Goal: Transaction & Acquisition: Purchase product/service

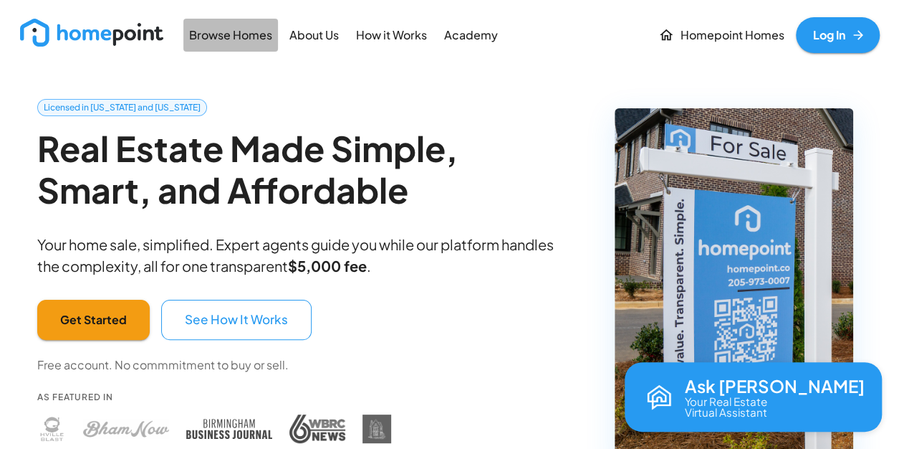
click at [224, 35] on p "Browse Homes" at bounding box center [230, 35] width 83 height 16
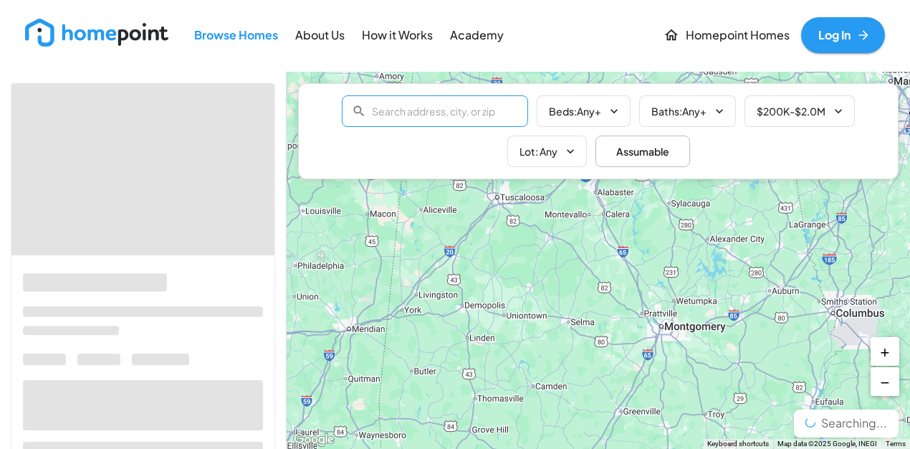
click at [385, 115] on input "text" at bounding box center [450, 111] width 156 height 29
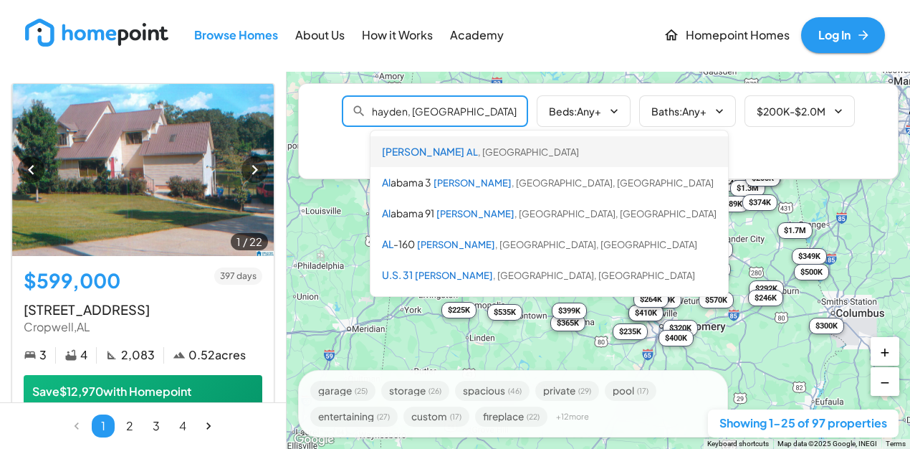
type input "[PERSON_NAME], [GEOGRAPHIC_DATA], [GEOGRAPHIC_DATA]"
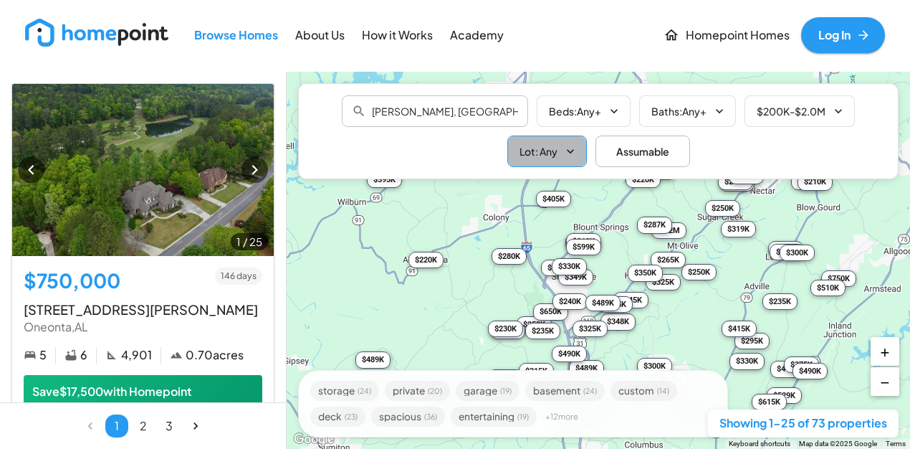
click at [570, 149] on icon "button" at bounding box center [570, 151] width 14 height 14
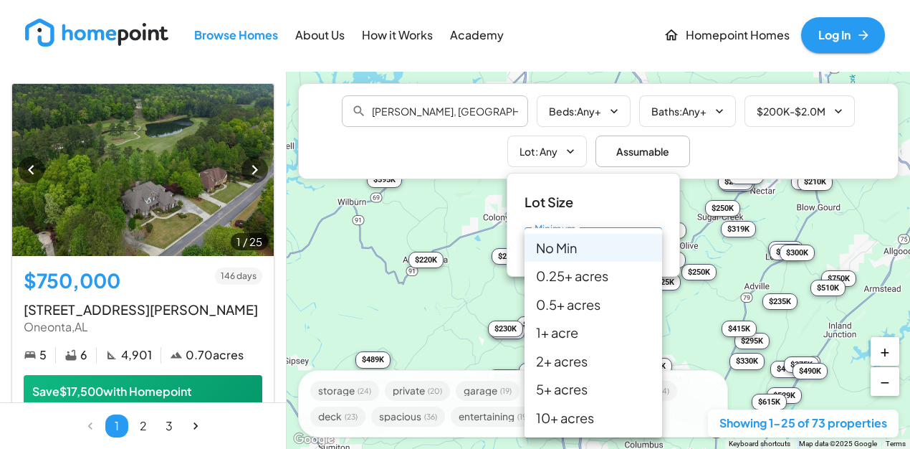
click at [654, 244] on body "Browse Homes About Us How it Works Academy Homepoint Homes Log In 1 / 25 $750,0…" at bounding box center [455, 224] width 910 height 449
click at [574, 340] on li "1 + acre" at bounding box center [594, 332] width 138 height 28
type input "*"
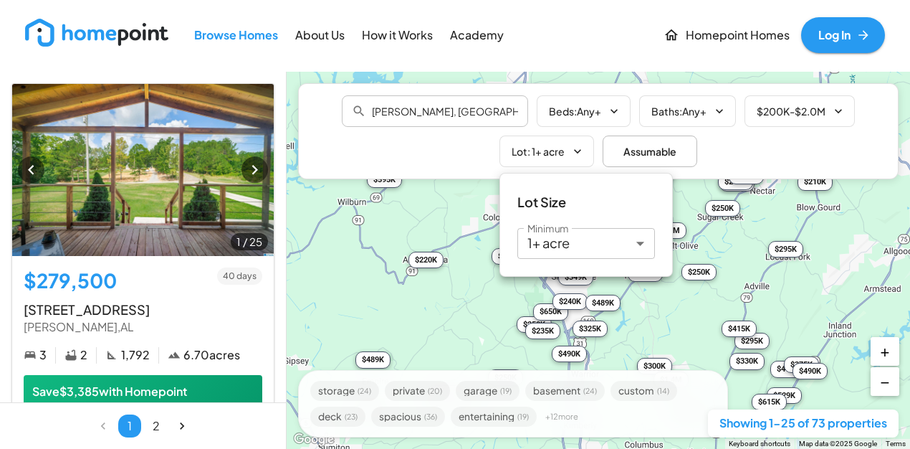
drag, startPoint x: 281, startPoint y: 90, endPoint x: 280, endPoint y: 108, distance: 18.0
click at [280, 108] on div at bounding box center [455, 224] width 910 height 449
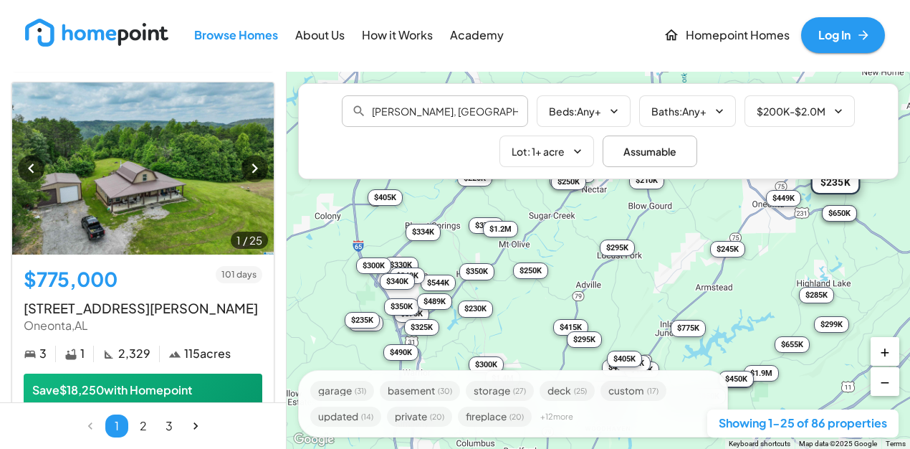
scroll to position [9561, 0]
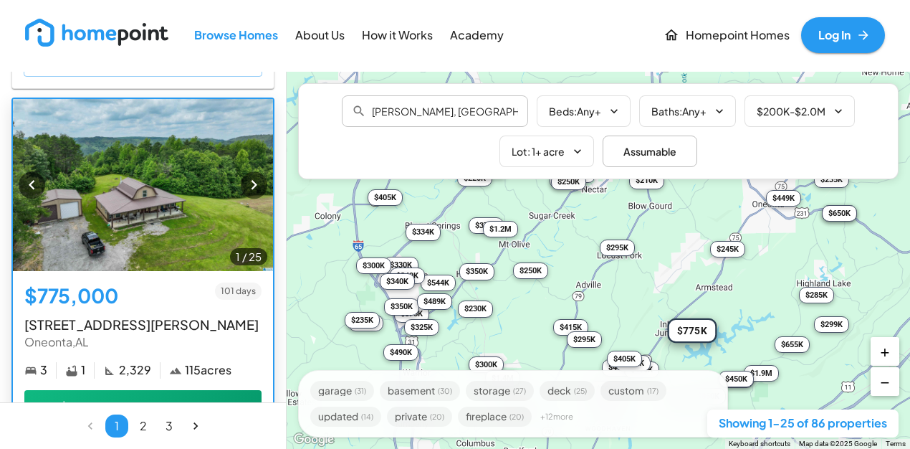
click at [148, 168] on img at bounding box center [143, 185] width 260 height 172
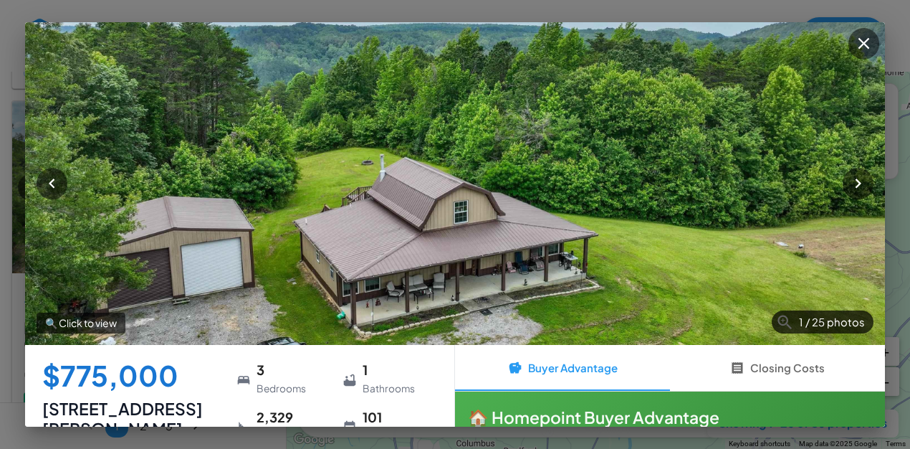
click at [450, 221] on img at bounding box center [455, 183] width 860 height 323
click at [859, 181] on icon "button" at bounding box center [858, 183] width 6 height 10
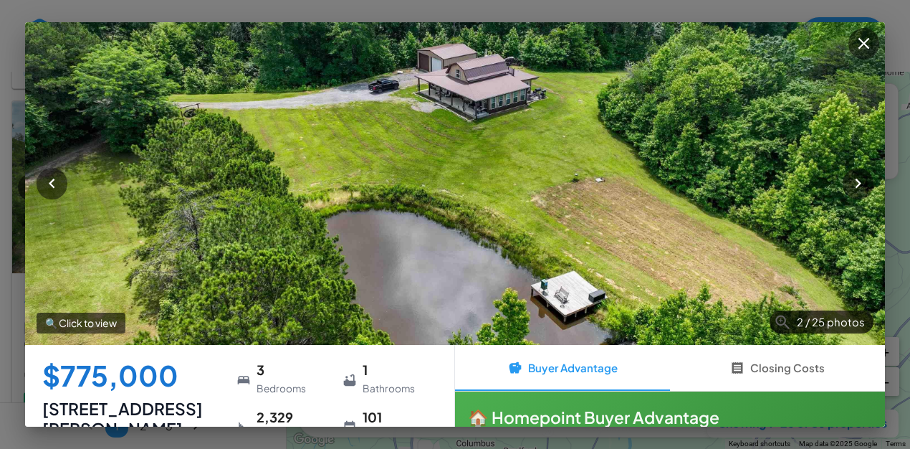
click at [90, 323] on p "🔍 Click to view" at bounding box center [81, 322] width 89 height 21
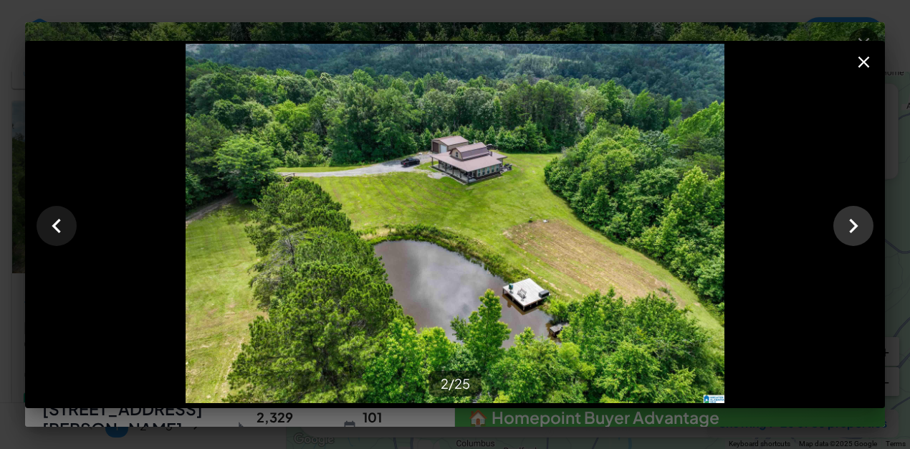
click at [849, 229] on icon "button" at bounding box center [853, 225] width 29 height 29
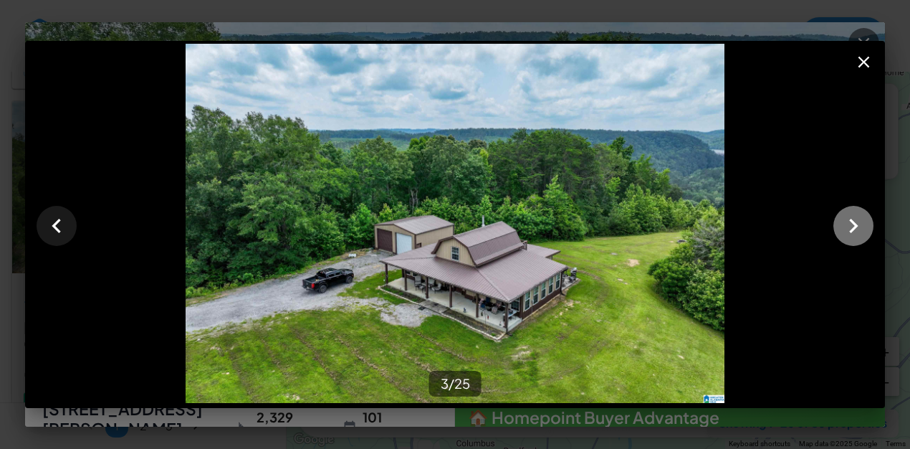
click at [849, 229] on icon "button" at bounding box center [853, 225] width 29 height 29
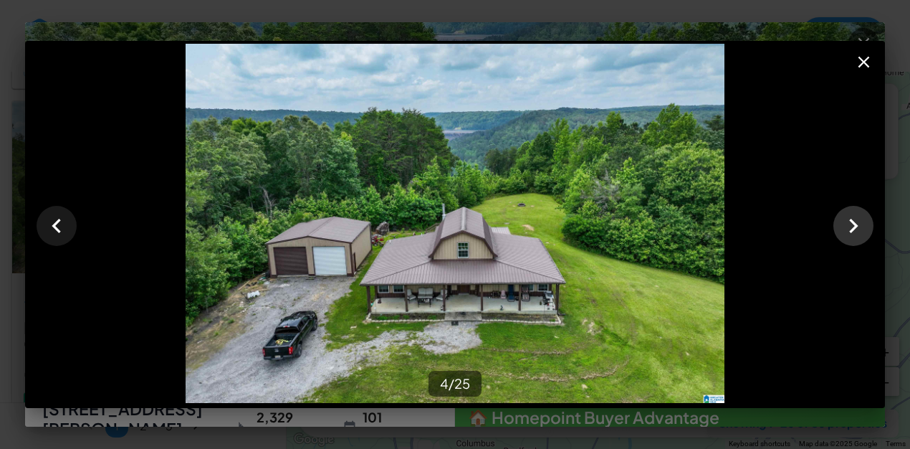
click at [856, 224] on icon "button" at bounding box center [853, 226] width 9 height 14
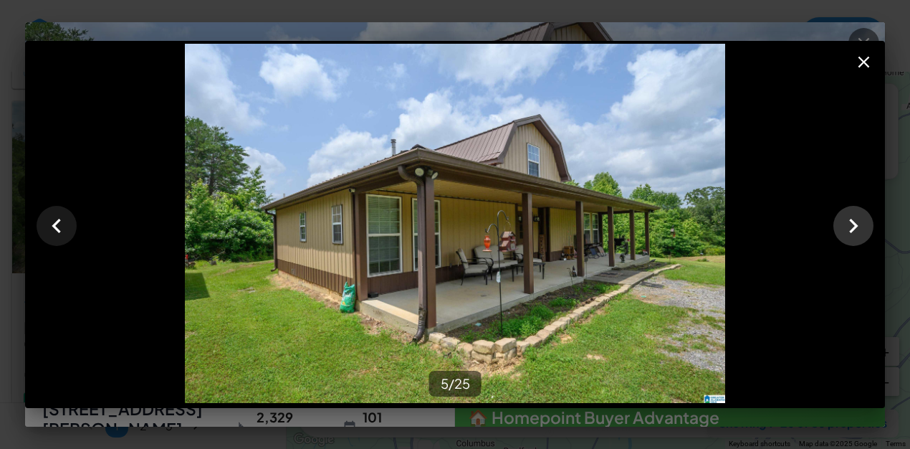
click at [856, 226] on icon "button" at bounding box center [853, 226] width 9 height 14
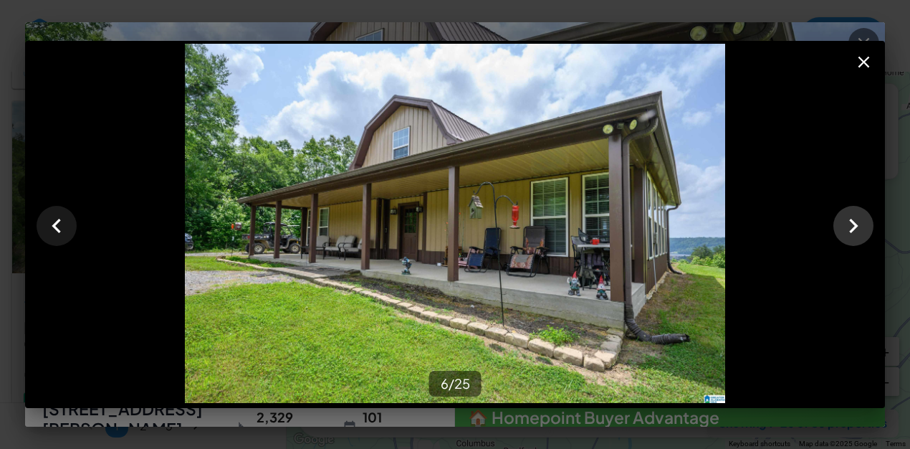
click at [856, 226] on icon "button" at bounding box center [853, 226] width 9 height 14
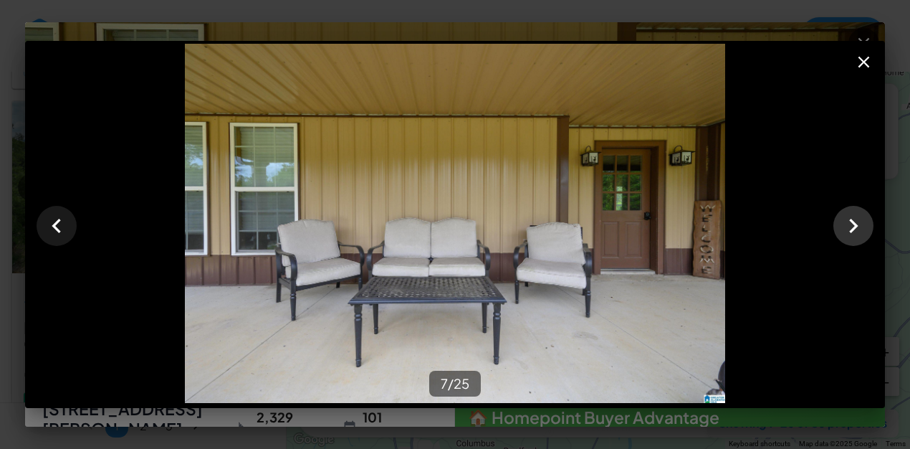
click at [856, 226] on icon "button" at bounding box center [853, 226] width 9 height 14
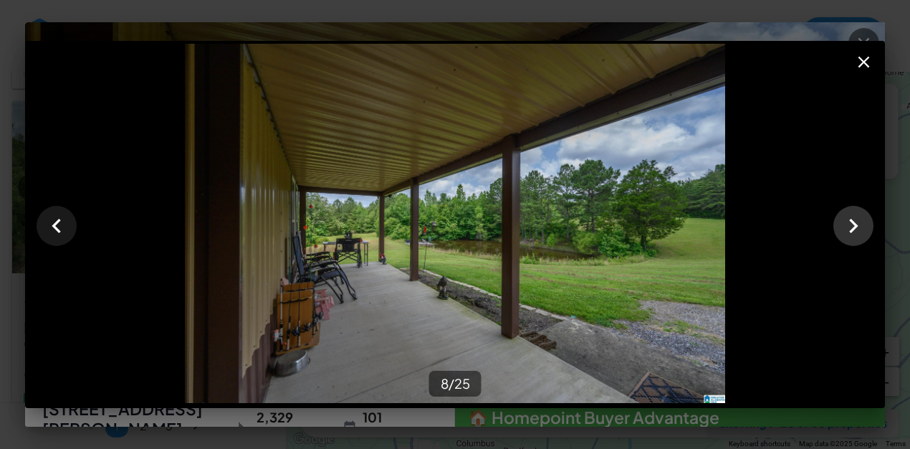
click at [856, 226] on icon "button" at bounding box center [853, 226] width 9 height 14
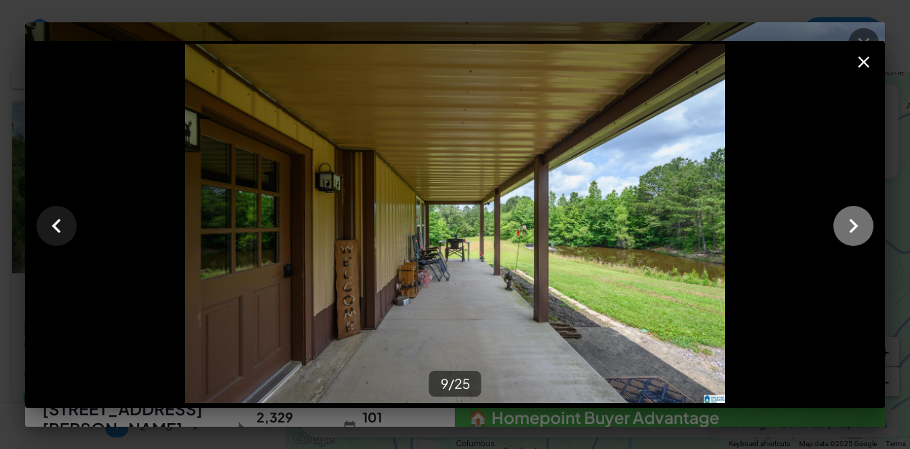
click at [857, 226] on icon "button" at bounding box center [853, 226] width 9 height 14
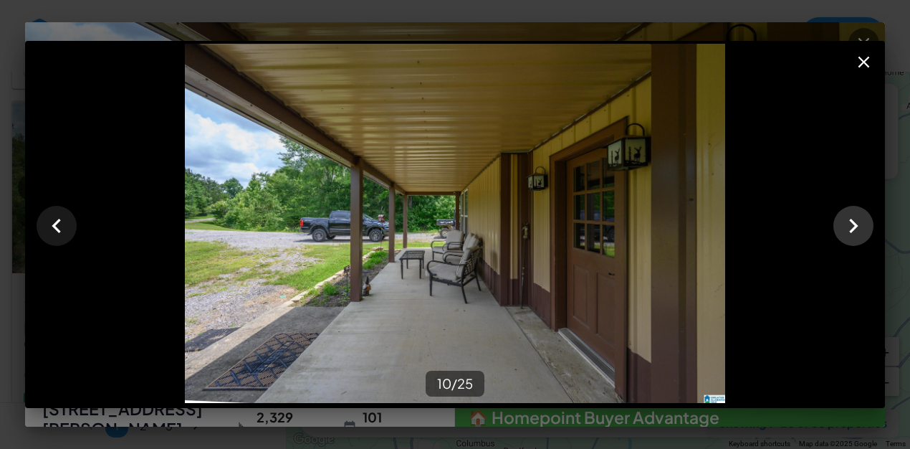
click at [857, 226] on icon "button" at bounding box center [853, 226] width 9 height 14
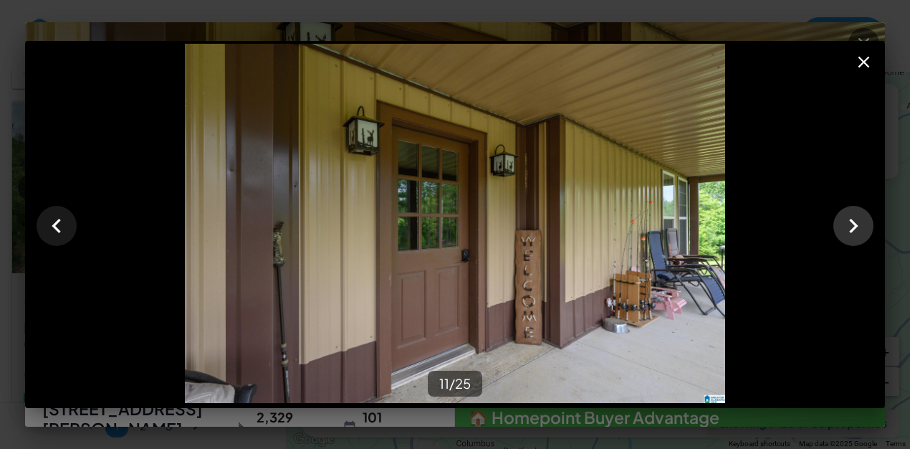
click at [857, 226] on icon "button" at bounding box center [853, 226] width 9 height 14
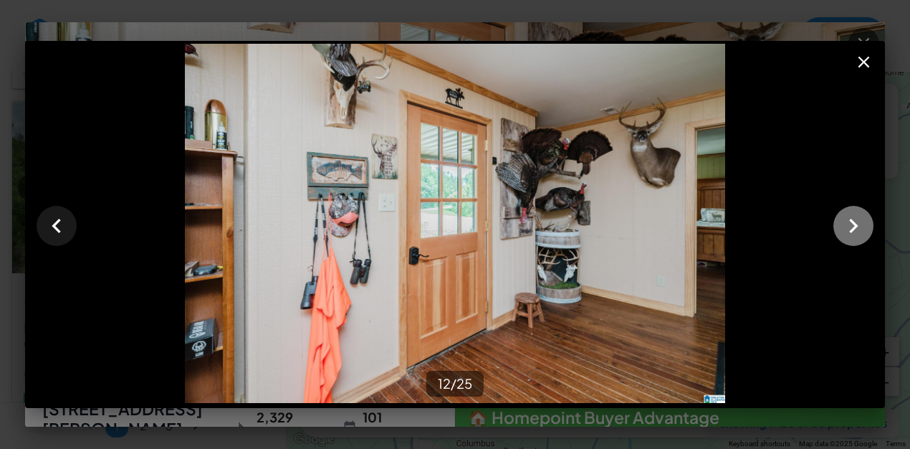
click at [857, 226] on icon "button" at bounding box center [853, 226] width 9 height 14
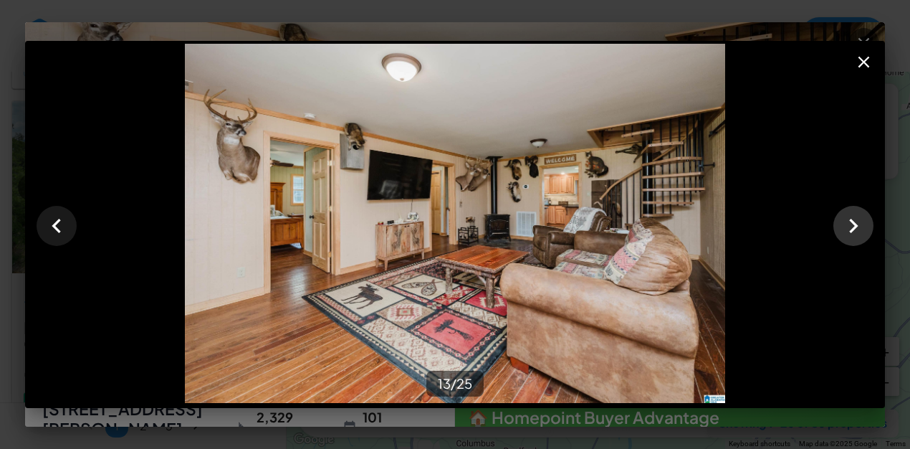
click at [857, 226] on icon "button" at bounding box center [853, 226] width 9 height 14
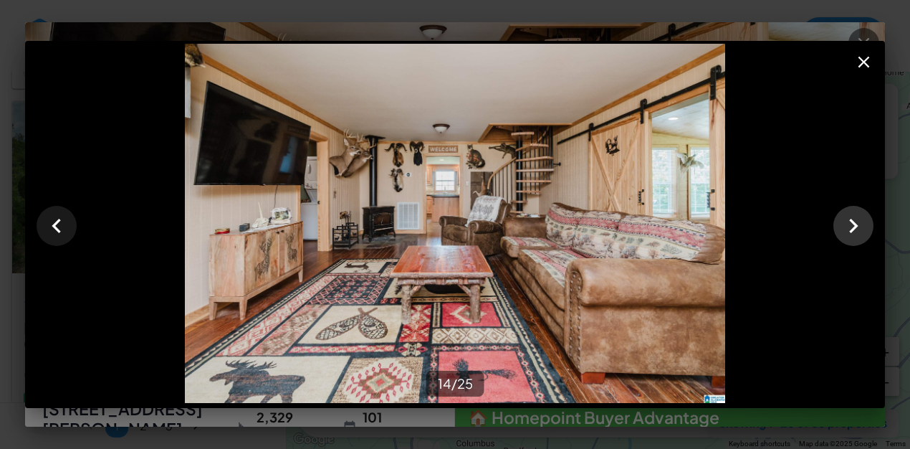
click at [857, 226] on icon "button" at bounding box center [853, 226] width 9 height 14
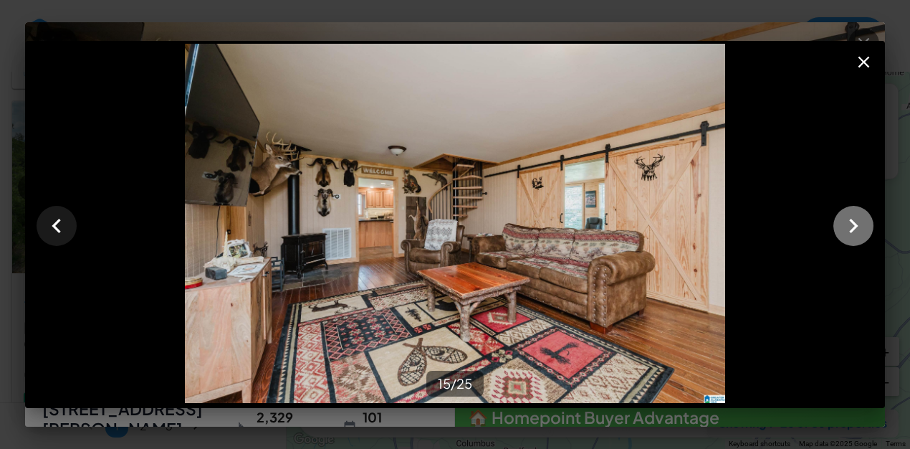
click at [857, 226] on icon "button" at bounding box center [853, 226] width 9 height 14
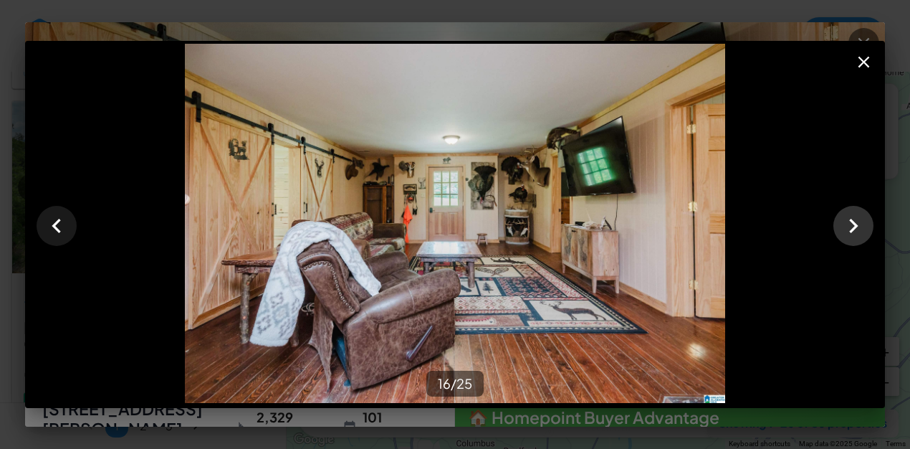
click at [857, 226] on icon "button" at bounding box center [853, 226] width 9 height 14
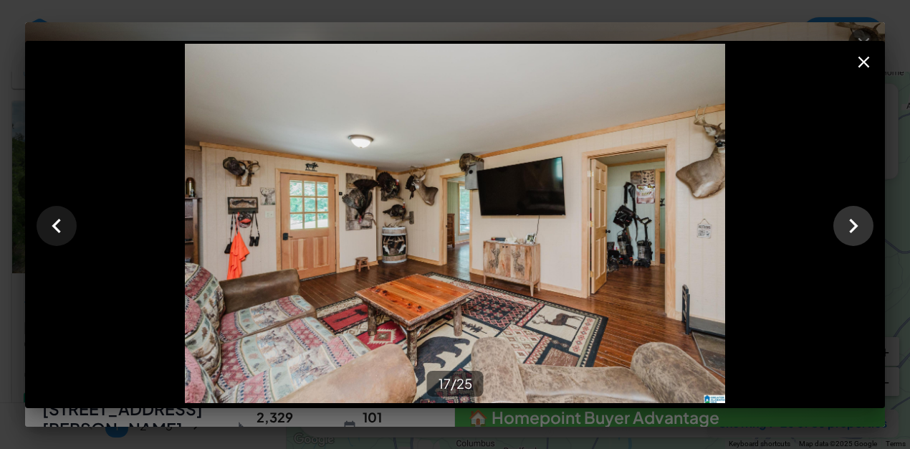
click at [859, 242] on button "button" at bounding box center [854, 226] width 40 height 40
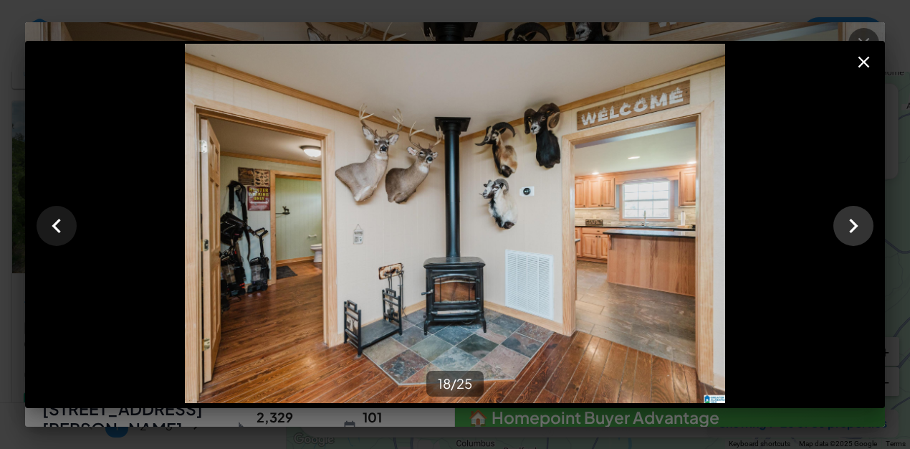
click at [859, 242] on button "button" at bounding box center [854, 226] width 40 height 40
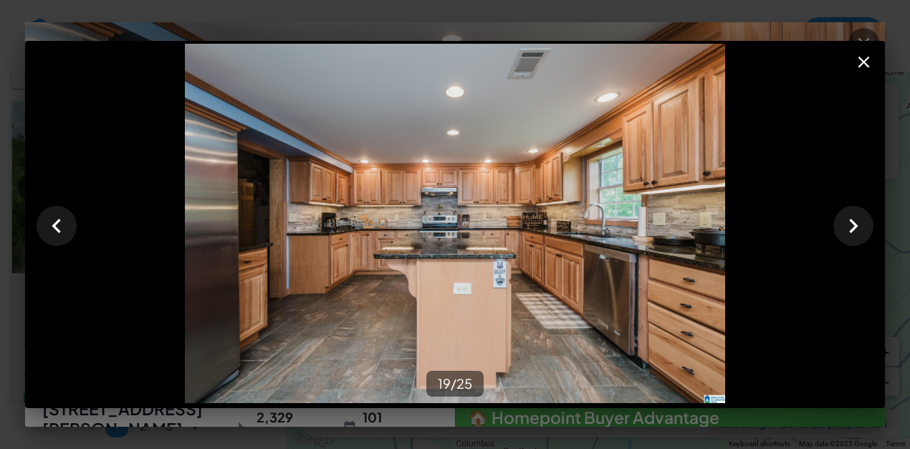
click at [869, 67] on icon "button" at bounding box center [863, 61] width 19 height 19
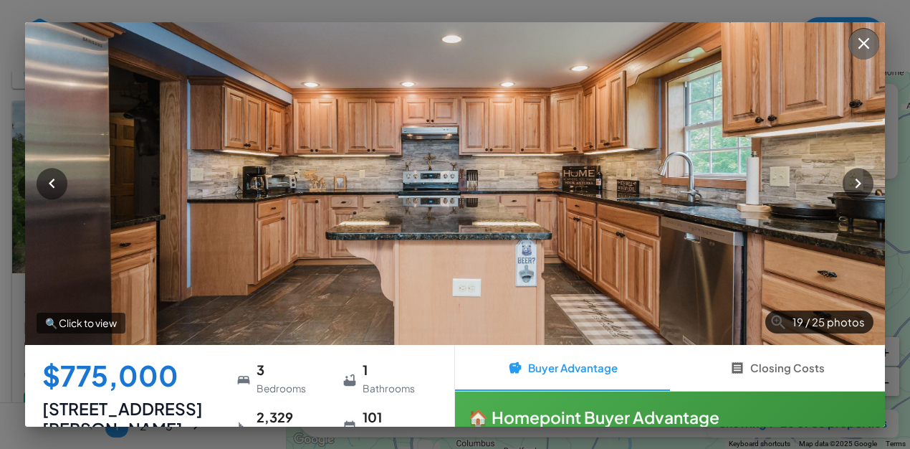
click at [872, 46] on icon "button" at bounding box center [863, 43] width 19 height 19
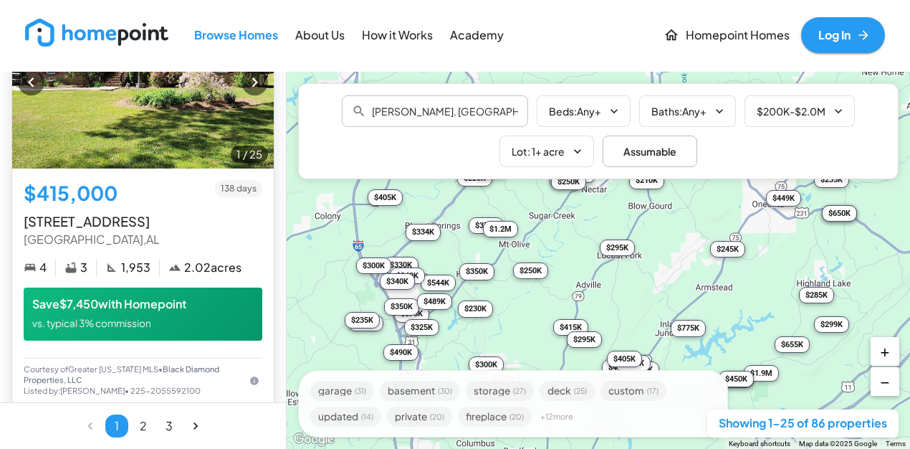
scroll to position [11039, 0]
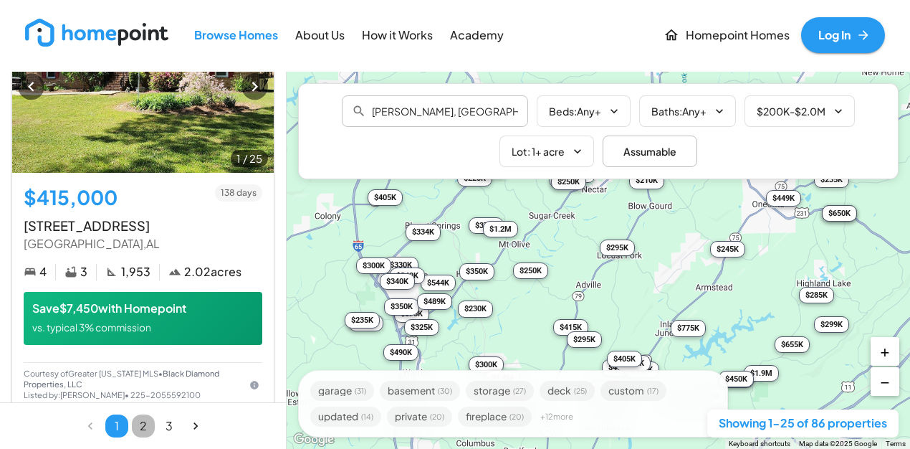
click at [140, 428] on button "2" at bounding box center [143, 425] width 23 height 23
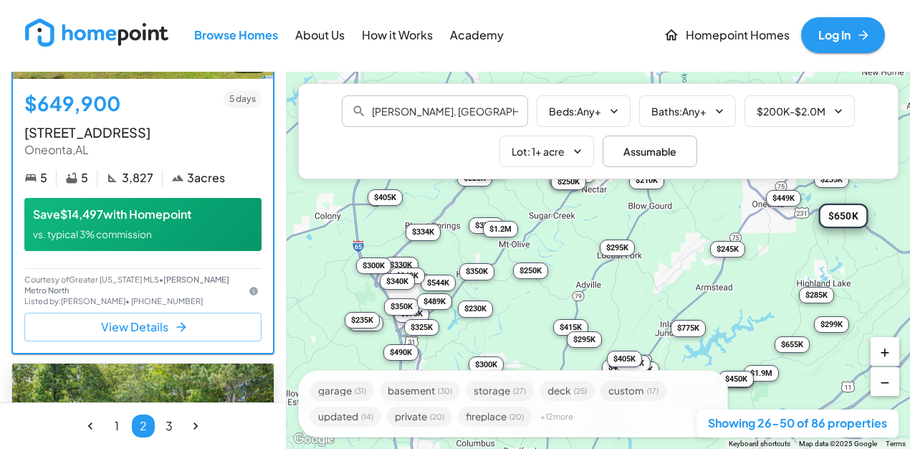
scroll to position [430, 0]
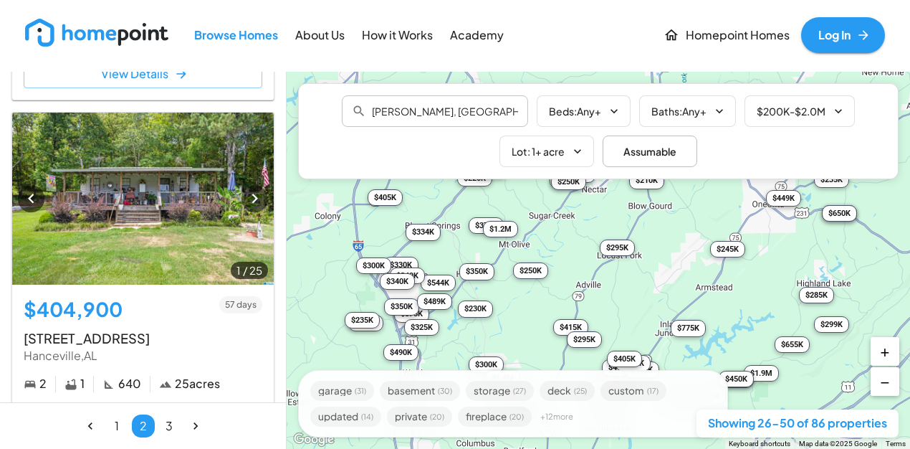
click at [172, 426] on button "3" at bounding box center [169, 425] width 23 height 23
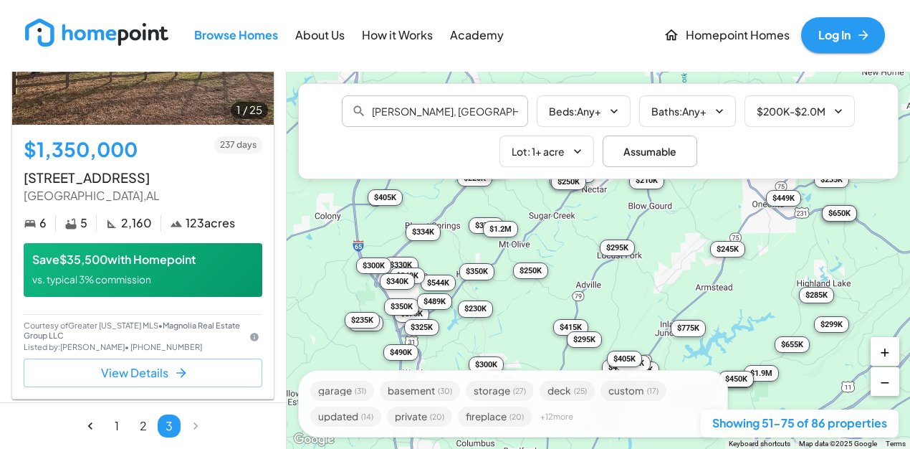
scroll to position [2873, 0]
